Goal: Find specific page/section

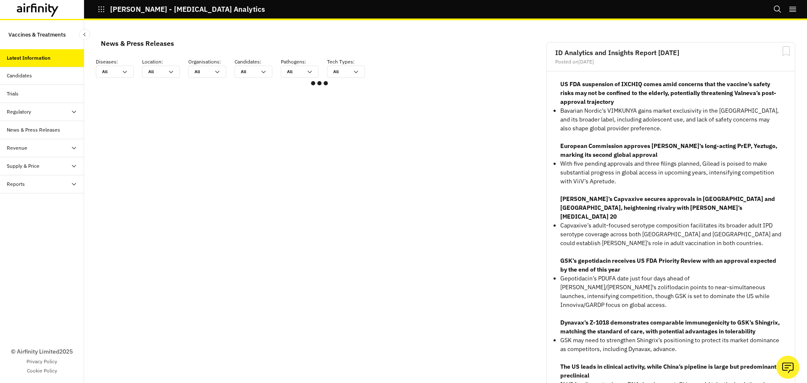
scroll to position [498, 246]
click at [40, 183] on div "Reports" at bounding box center [45, 184] width 77 height 8
click at [36, 196] on div "Reports" at bounding box center [42, 202] width 84 height 18
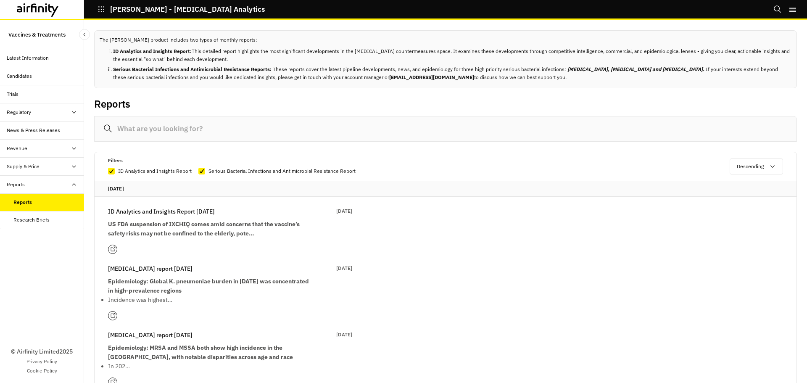
click at [113, 250] on icon at bounding box center [112, 248] width 5 height 5
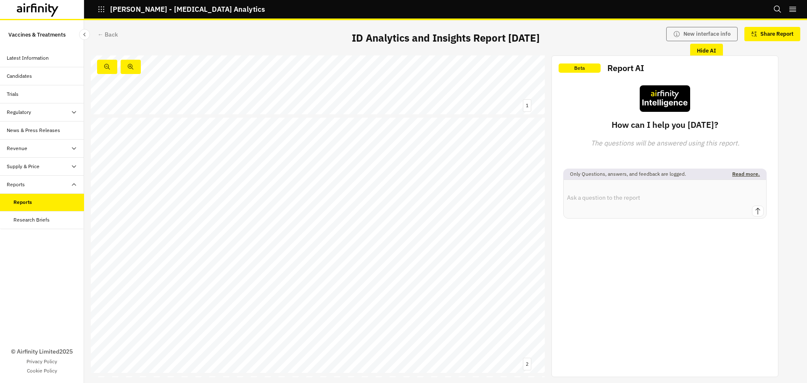
scroll to position [210, 0]
click at [373, 228] on link at bounding box center [395, 228] width 101 height 7
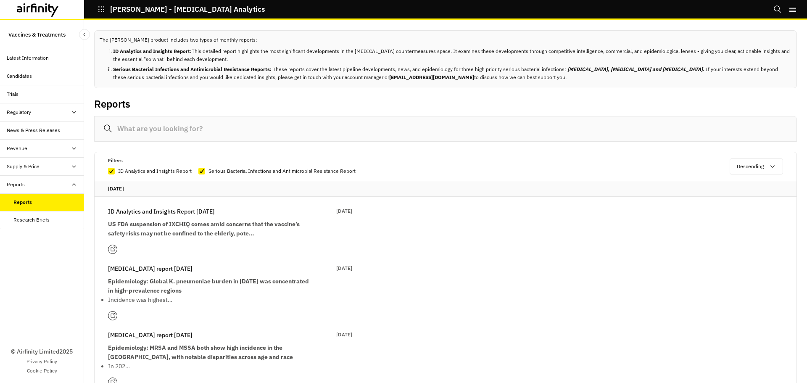
drag, startPoint x: 322, startPoint y: 221, endPoint x: 331, endPoint y: 222, distance: 8.9
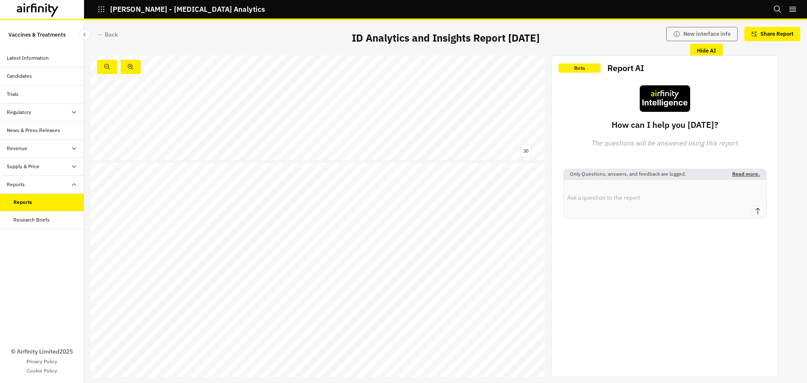
scroll to position [7737, 0]
